Goal: Task Accomplishment & Management: Use online tool/utility

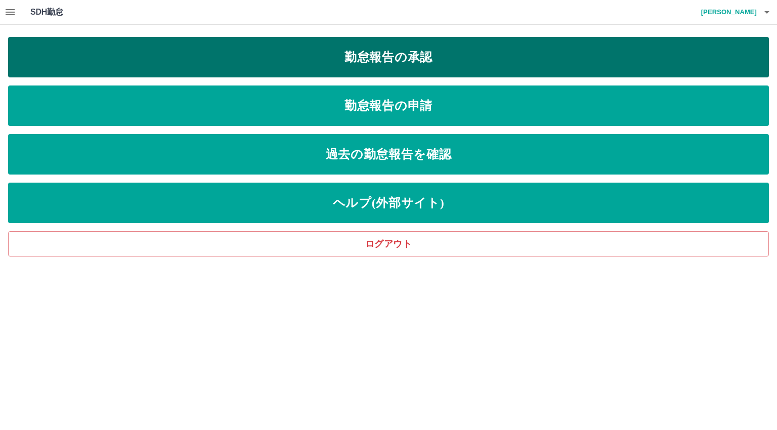
click at [379, 55] on link "勤怠報告の承認" at bounding box center [388, 57] width 761 height 40
